Goal: Find specific page/section: Find specific page/section

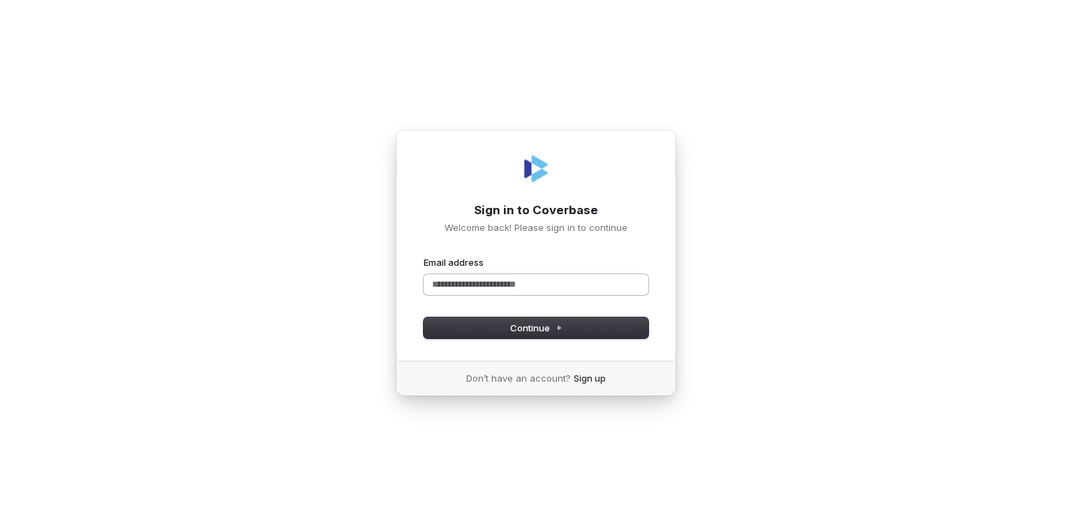
click at [509, 286] on input "Email address" at bounding box center [536, 284] width 225 height 21
click at [424, 256] on button "submit" at bounding box center [424, 256] width 0 height 0
click at [514, 331] on span "Continue" at bounding box center [536, 328] width 52 height 13
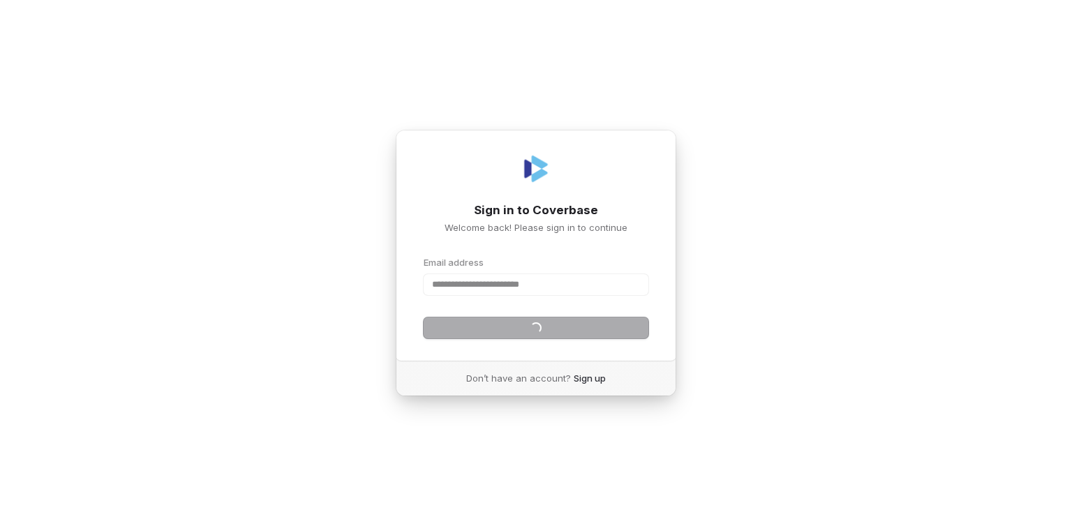
type input "**********"
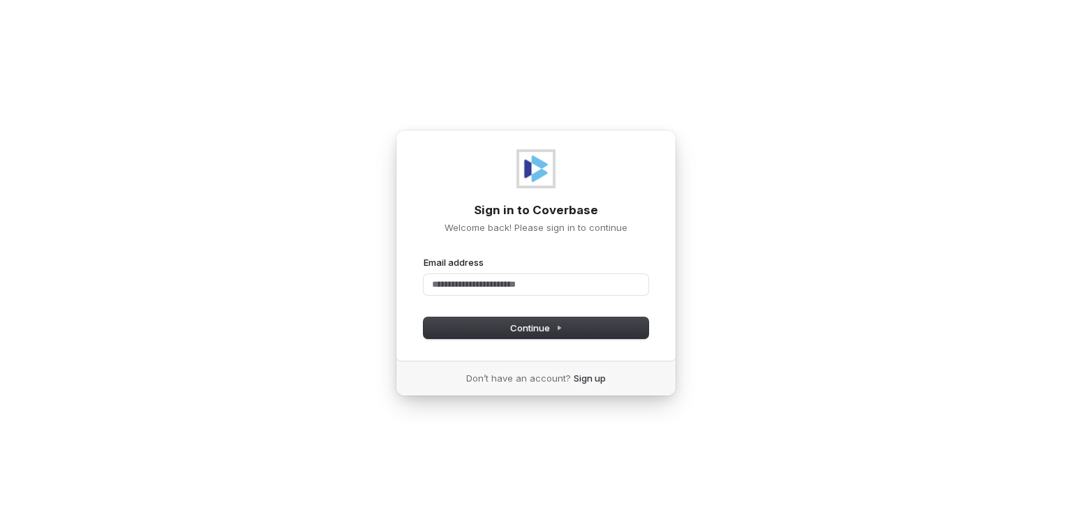
click at [535, 172] on img at bounding box center [535, 168] width 33 height 33
drag, startPoint x: 0, startPoint y: 0, endPoint x: 535, endPoint y: 172, distance: 562.3
click at [535, 172] on img at bounding box center [535, 168] width 33 height 33
click at [535, 216] on h1 "Sign in to Coverbase" at bounding box center [536, 210] width 225 height 17
click at [589, 378] on link "Sign up" at bounding box center [590, 378] width 32 height 13
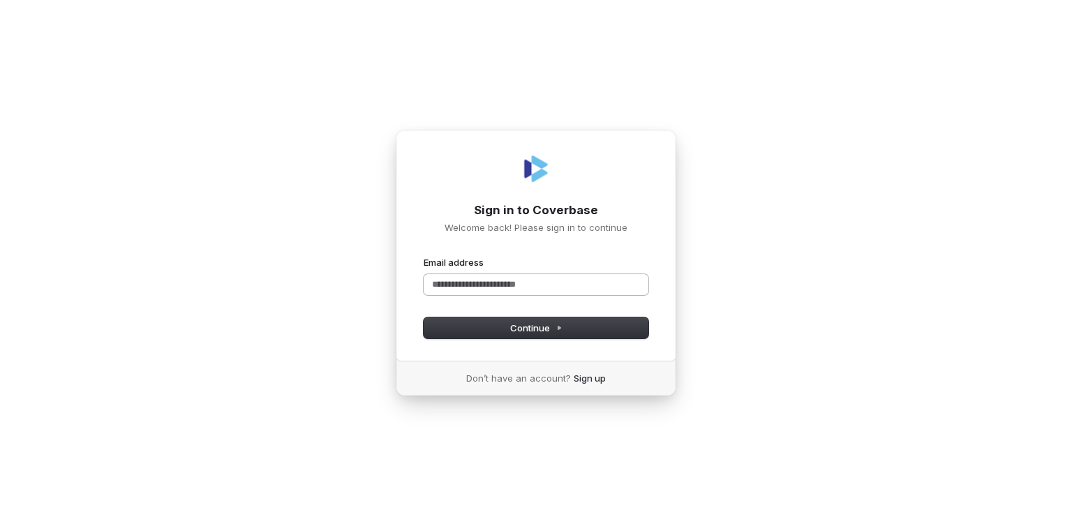
click at [510, 287] on input "Email address" at bounding box center [536, 284] width 225 height 21
click at [532, 330] on span "Continue" at bounding box center [536, 328] width 52 height 13
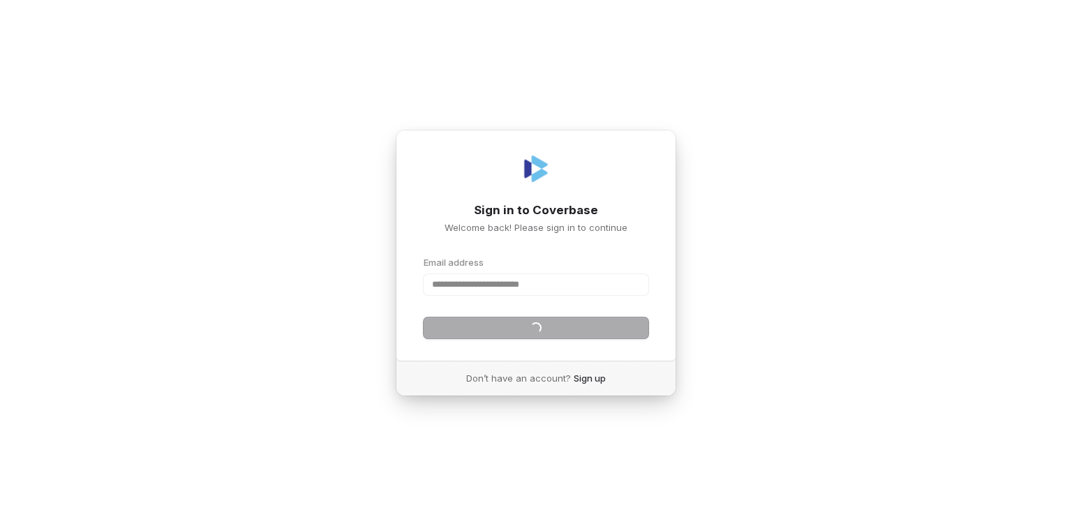
type input "**********"
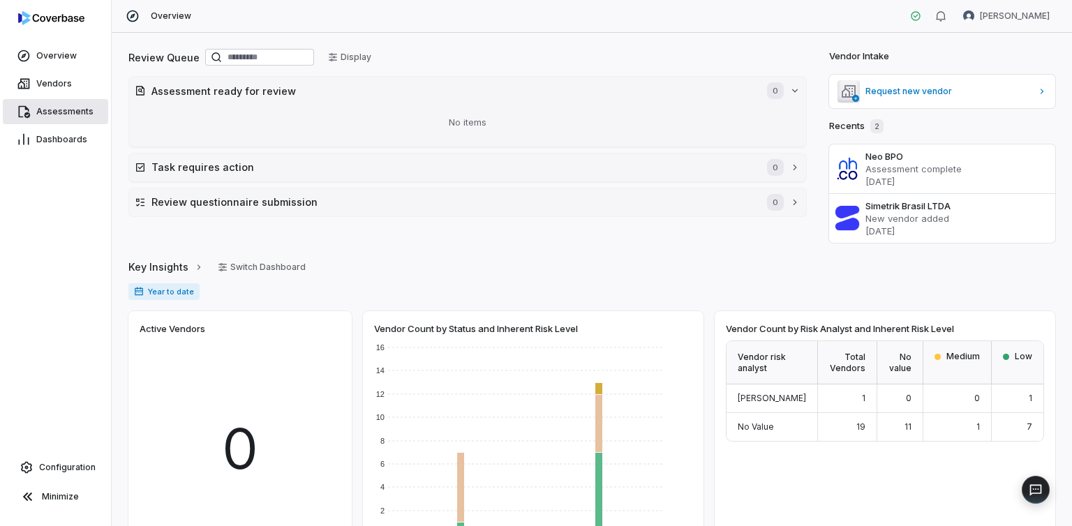
click at [78, 110] on span "Assessments" at bounding box center [64, 111] width 57 height 11
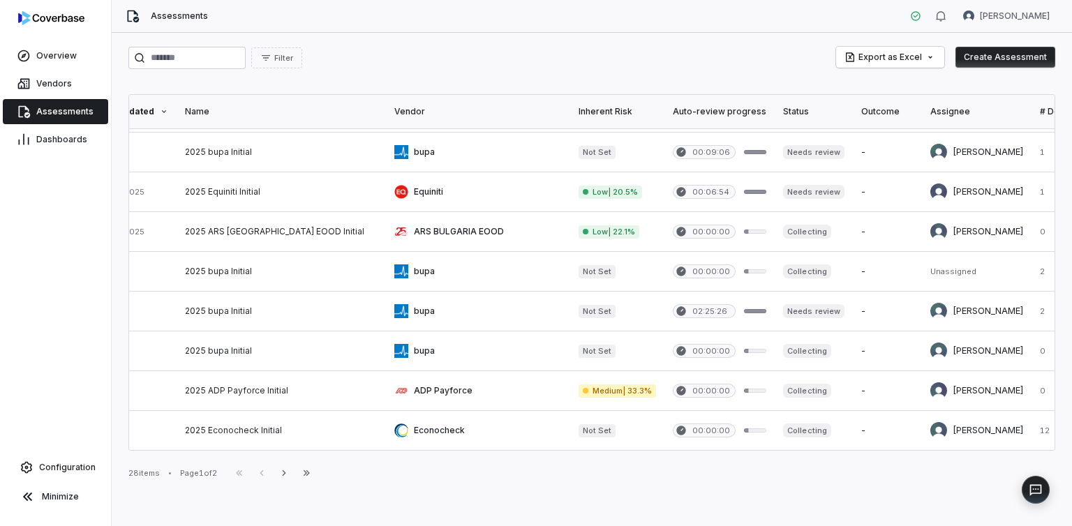
scroll to position [672, 0]
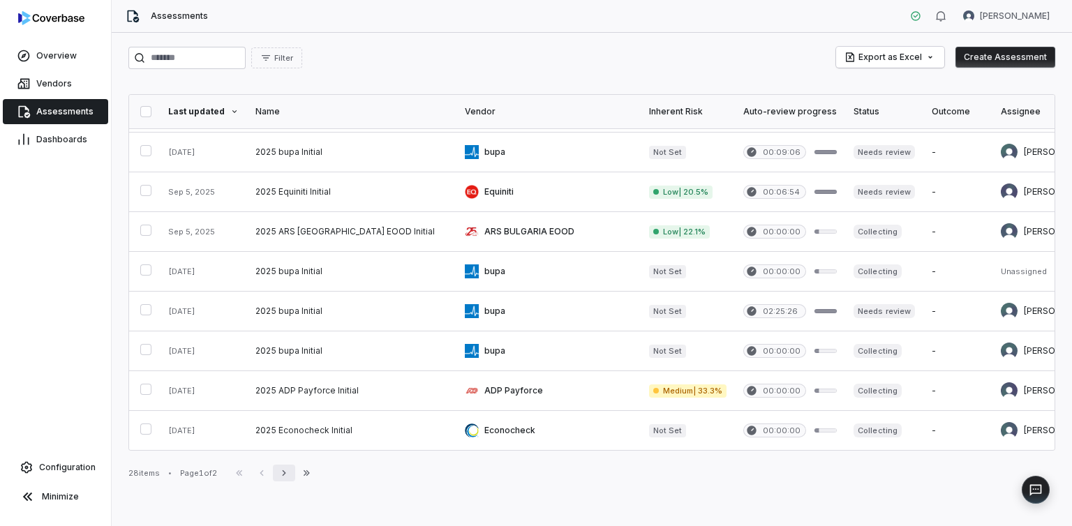
click at [285, 472] on icon "button" at bounding box center [283, 473] width 3 height 6
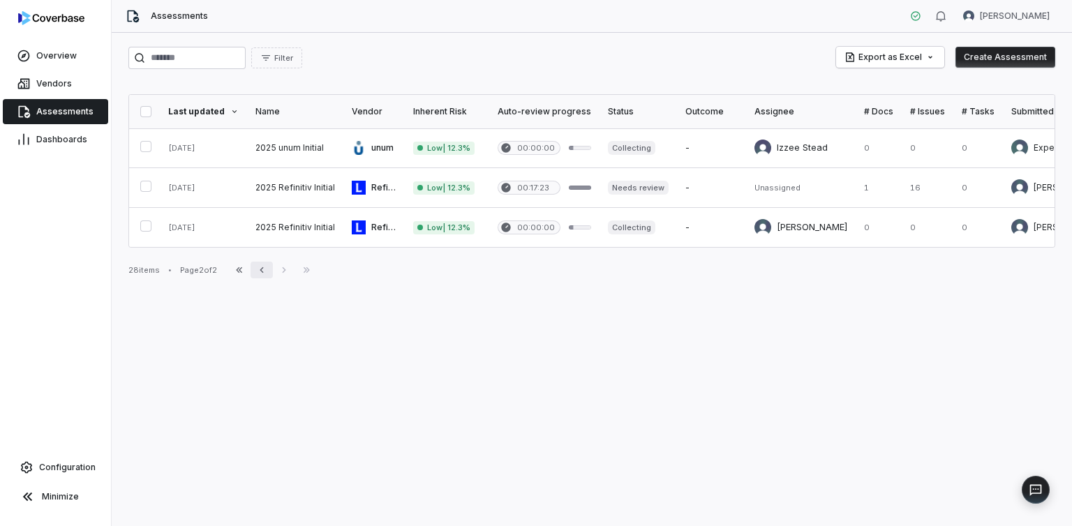
click at [263, 269] on icon "button" at bounding box center [261, 270] width 3 height 6
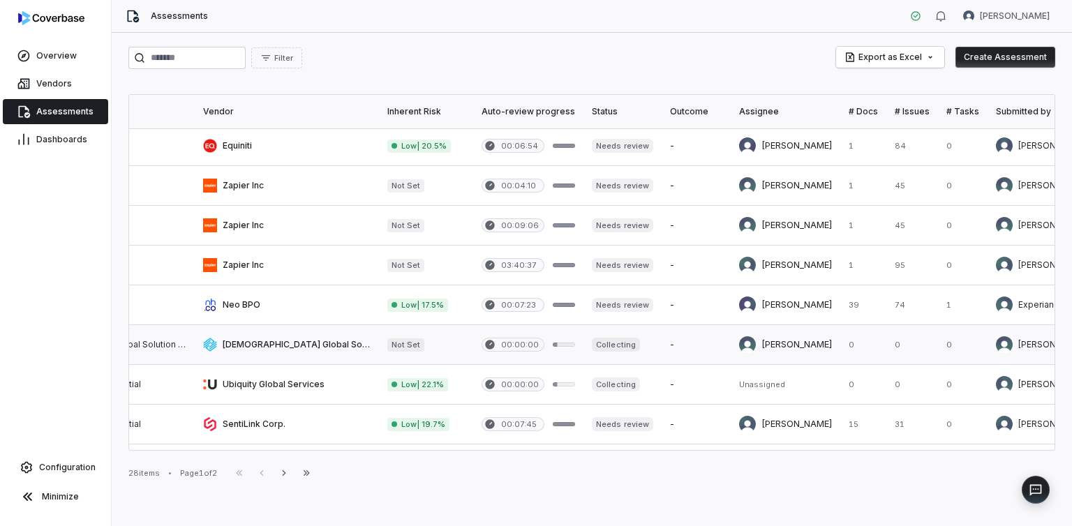
scroll to position [2, 0]
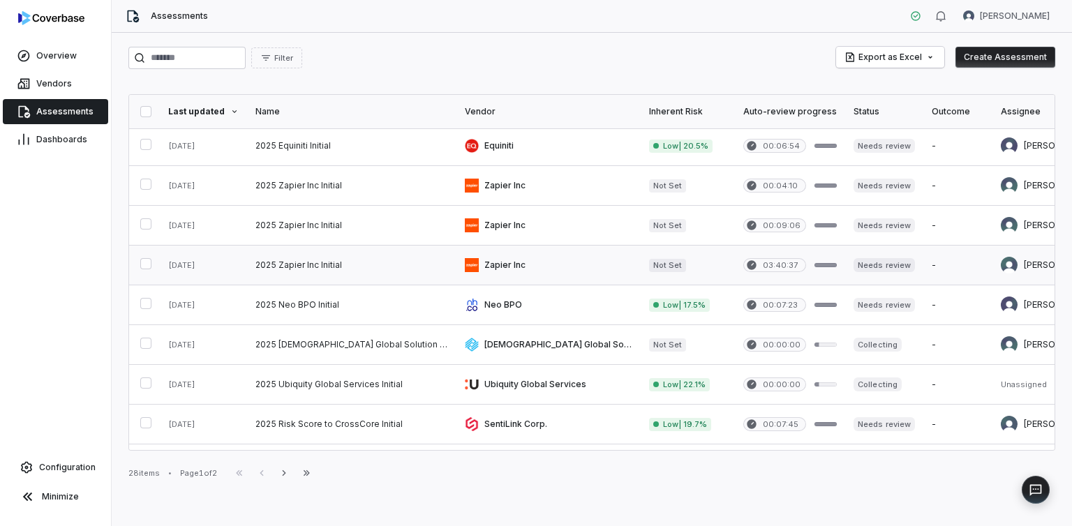
click at [456, 264] on link at bounding box center [548, 265] width 184 height 39
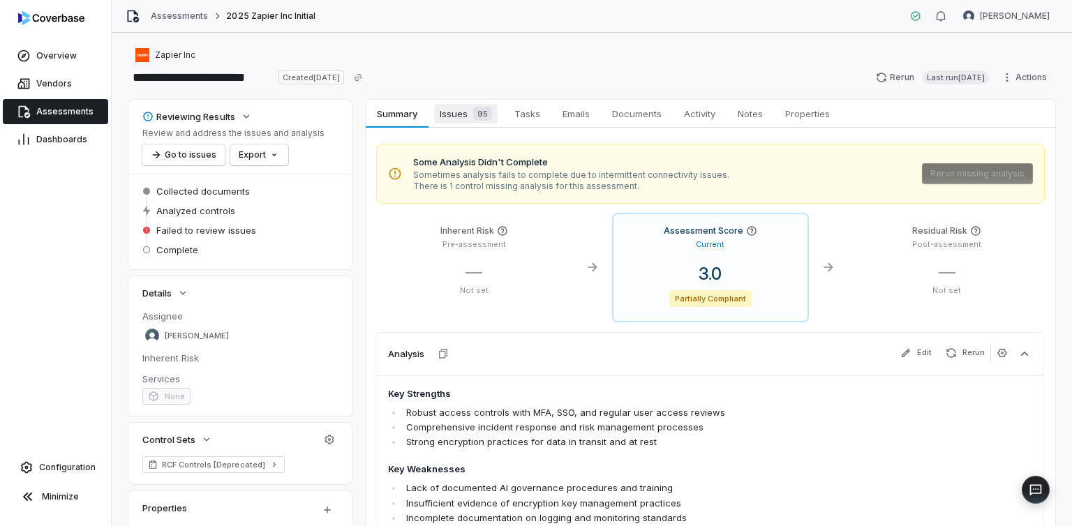
click at [460, 115] on span "Issues 95" at bounding box center [465, 114] width 63 height 20
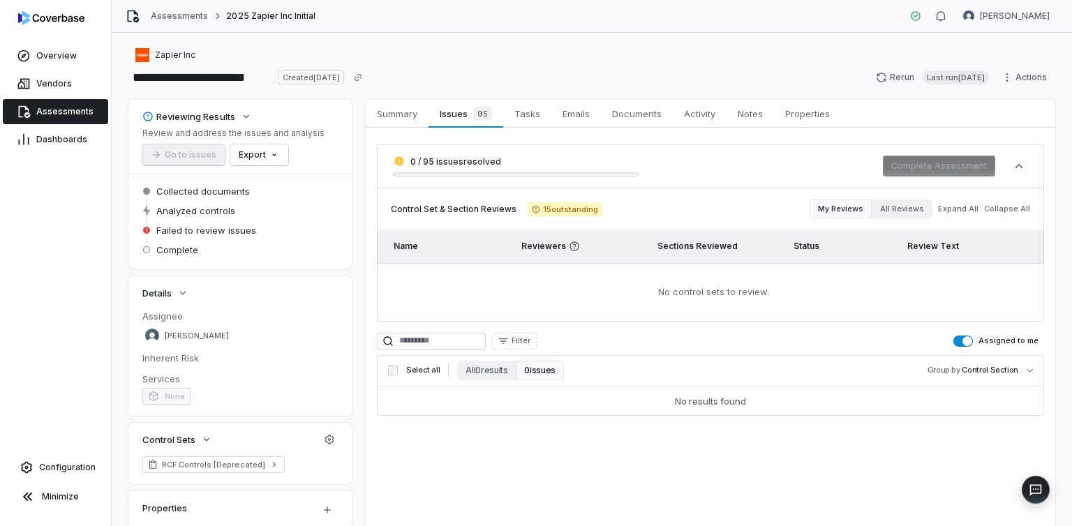
scroll to position [9, 0]
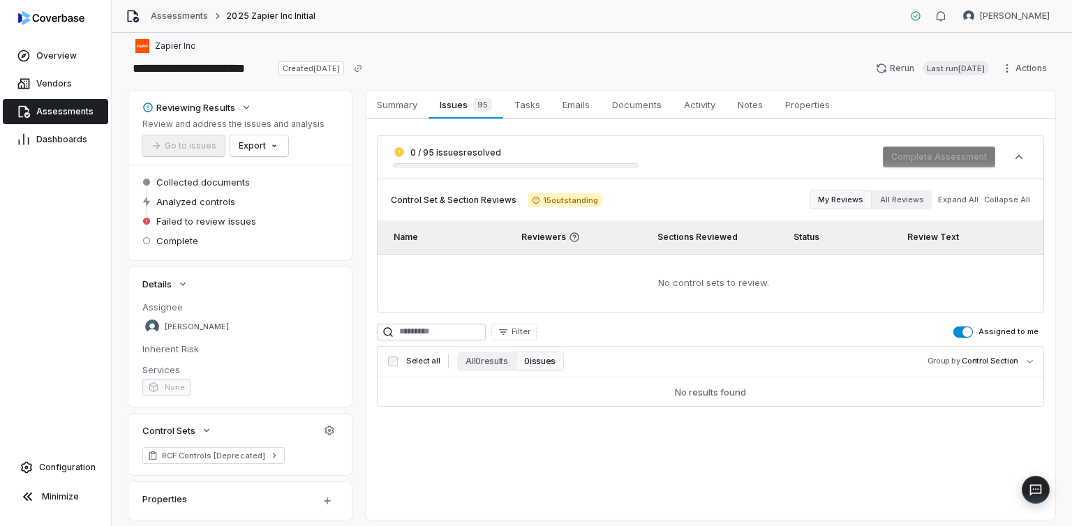
click at [179, 13] on link "Assessments" at bounding box center [179, 15] width 57 height 11
